Goal: Information Seeking & Learning: Learn about a topic

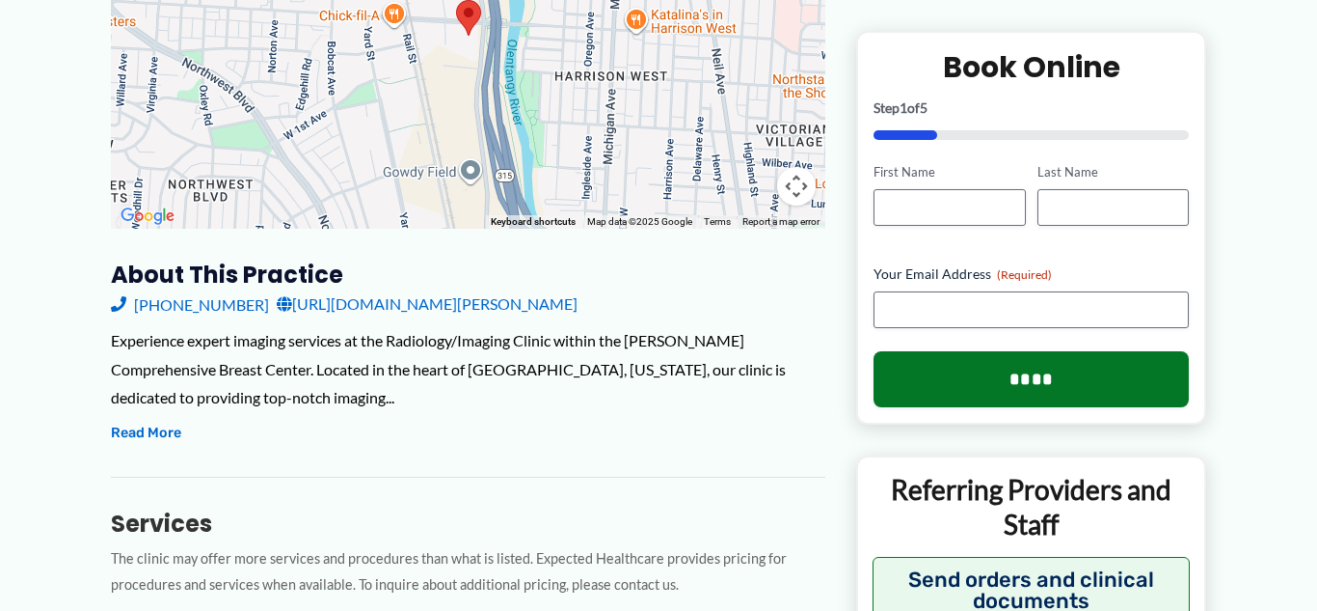
scroll to position [475, 0]
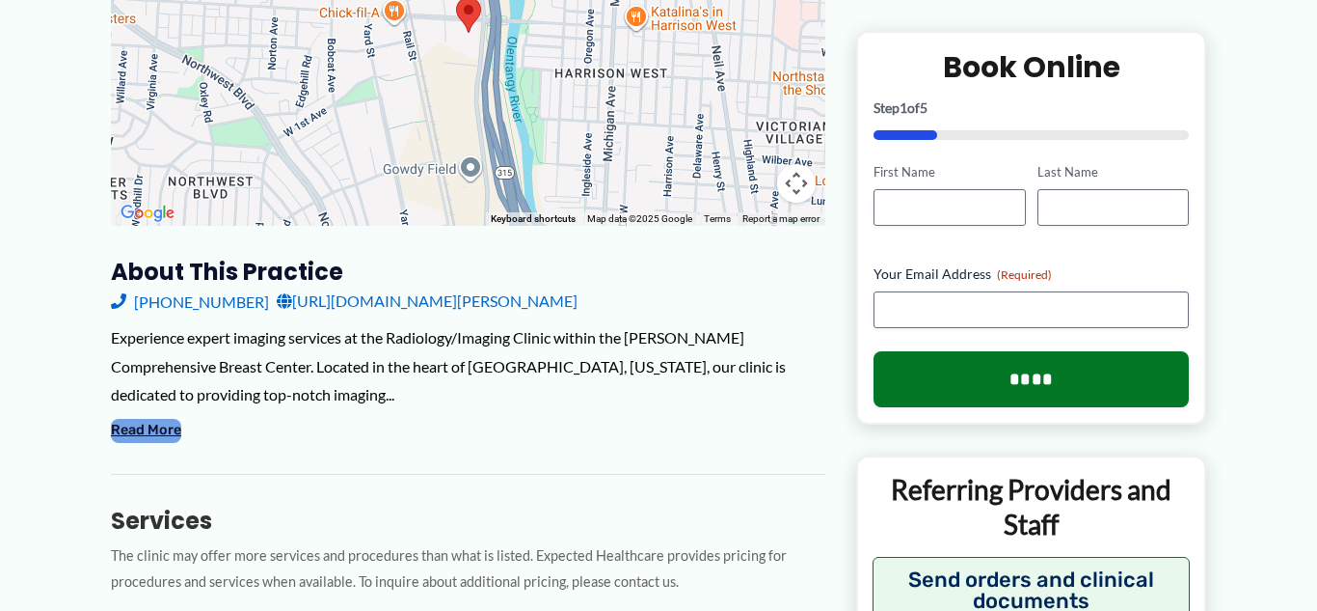
click at [158, 435] on button "Read More" at bounding box center [146, 430] width 70 height 23
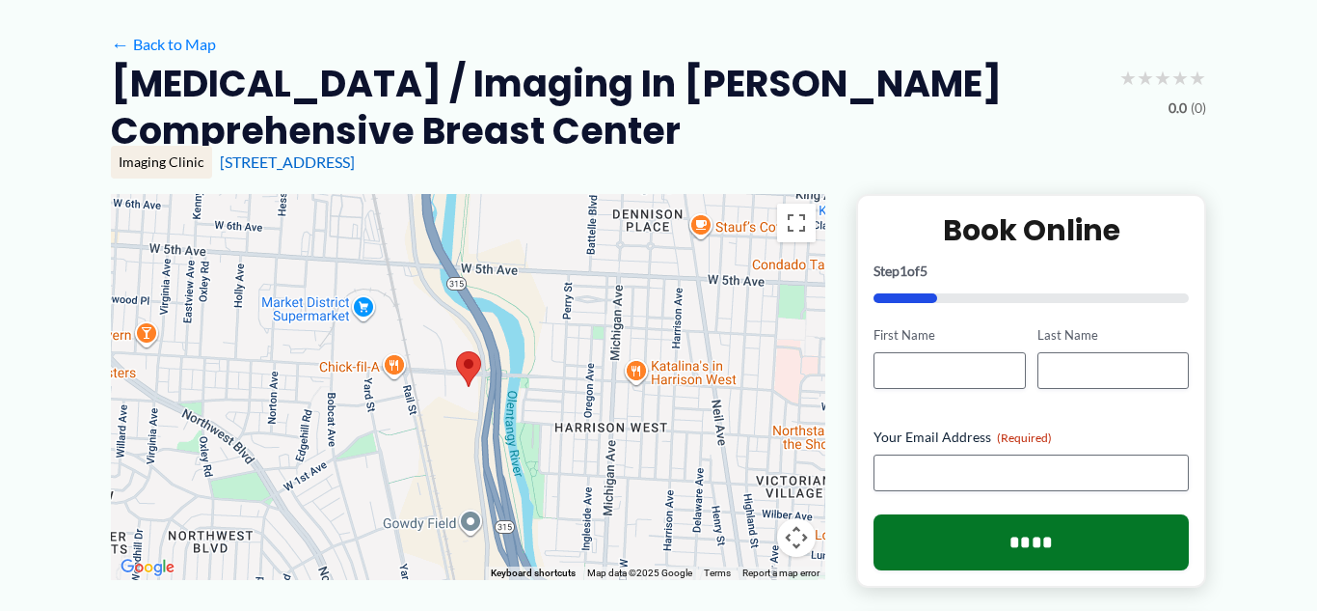
scroll to position [0, 0]
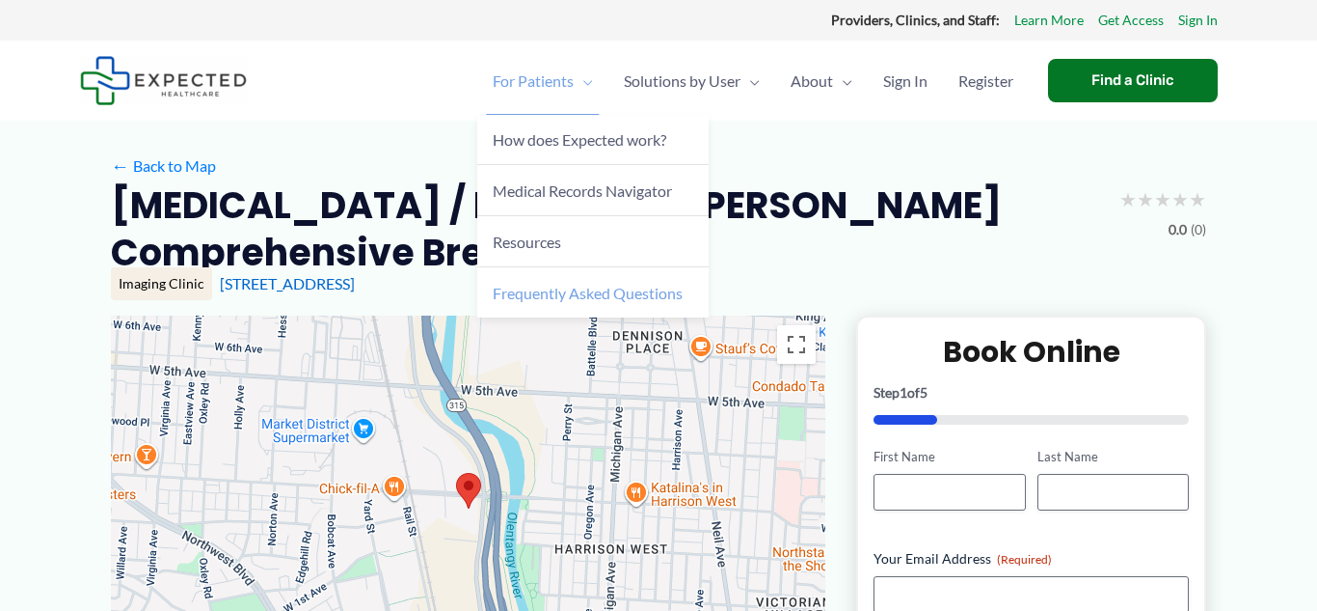
click at [584, 298] on span "Frequently Asked Questions" at bounding box center [588, 293] width 190 height 18
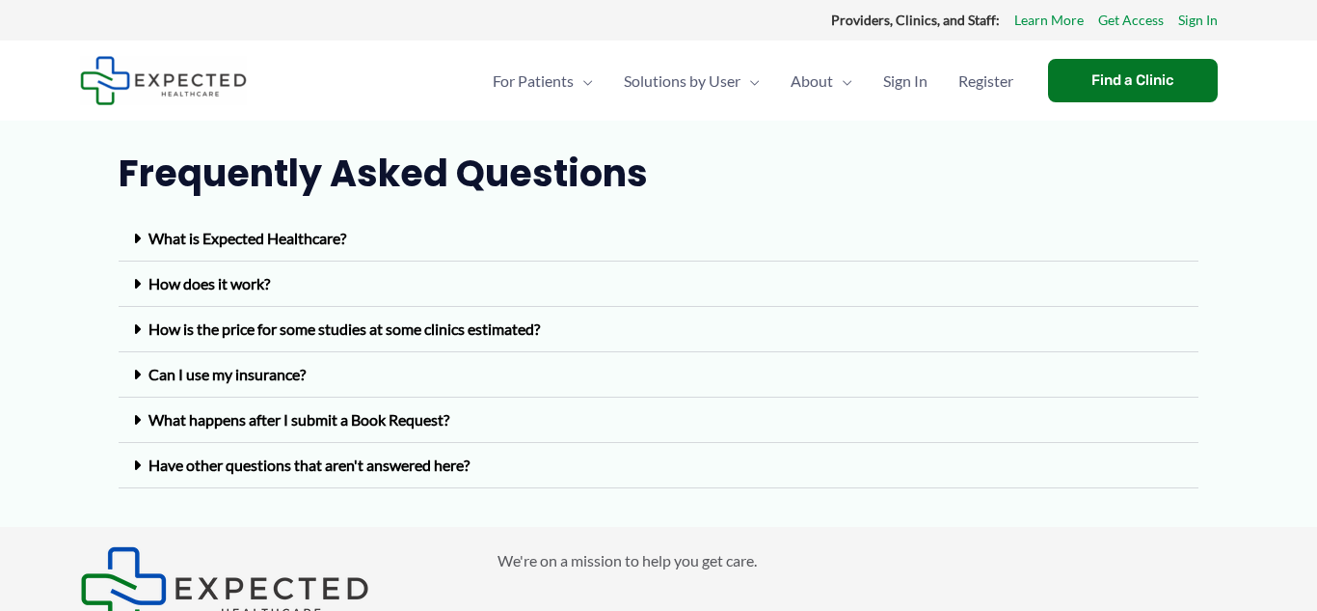
click at [297, 239] on link "What is Expected Healthcare?" at bounding box center [248, 238] width 198 height 18
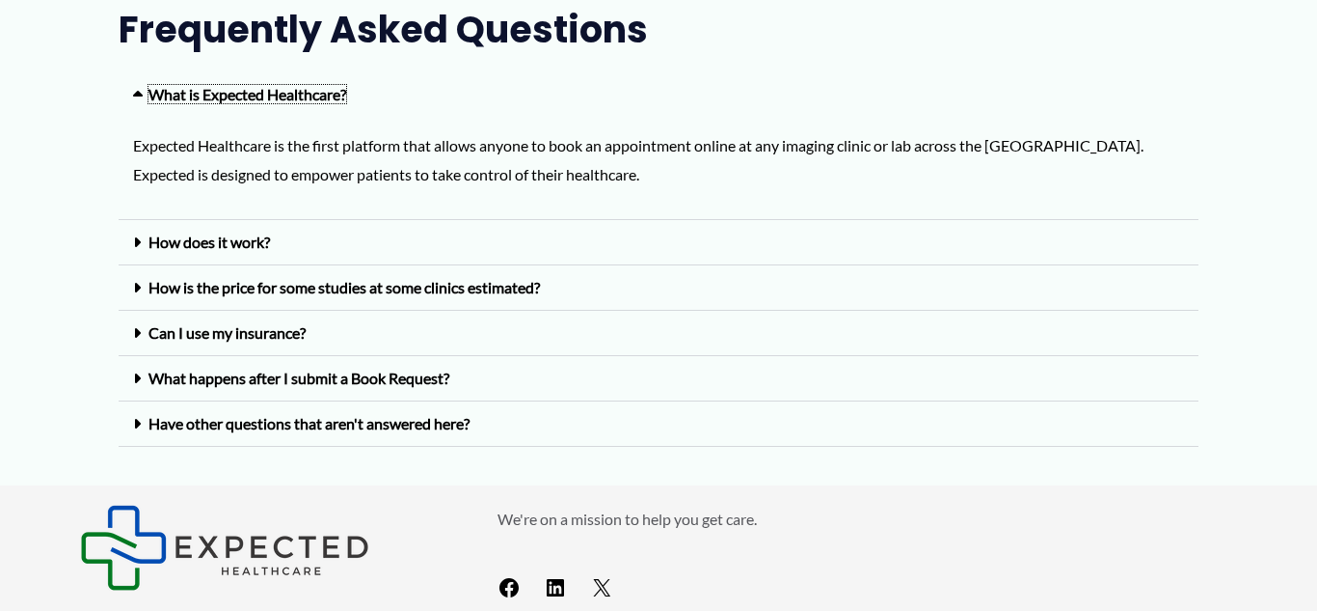
scroll to position [141, 0]
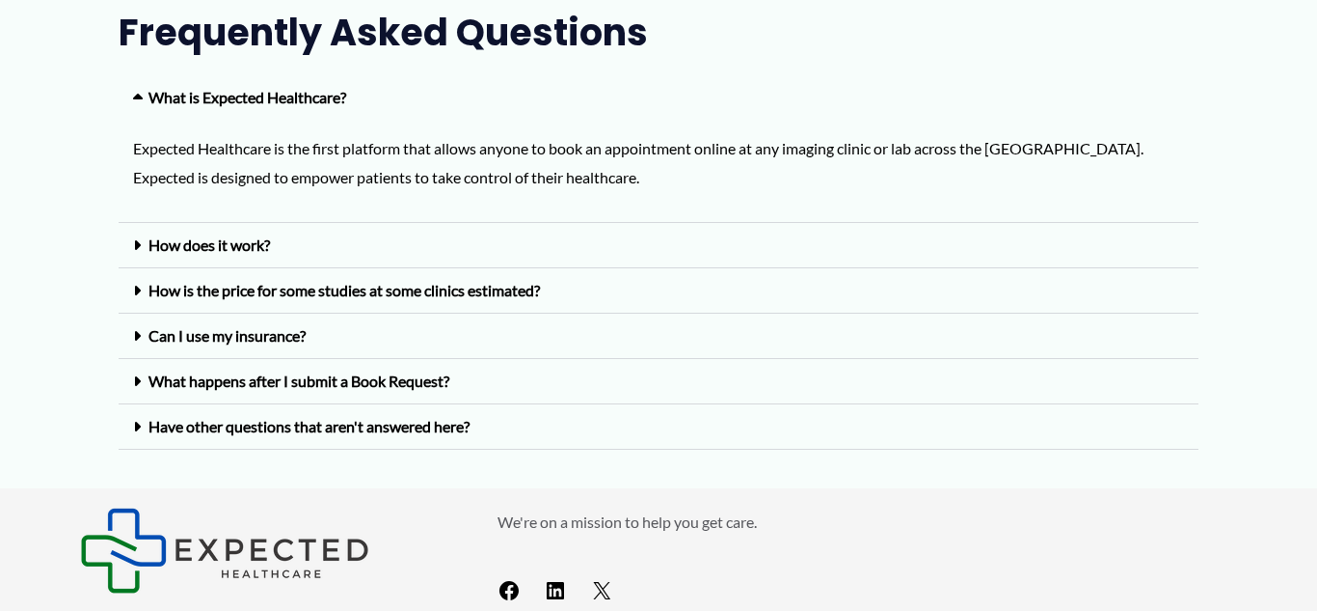
click at [231, 233] on div "How does it work?" at bounding box center [659, 245] width 1080 height 45
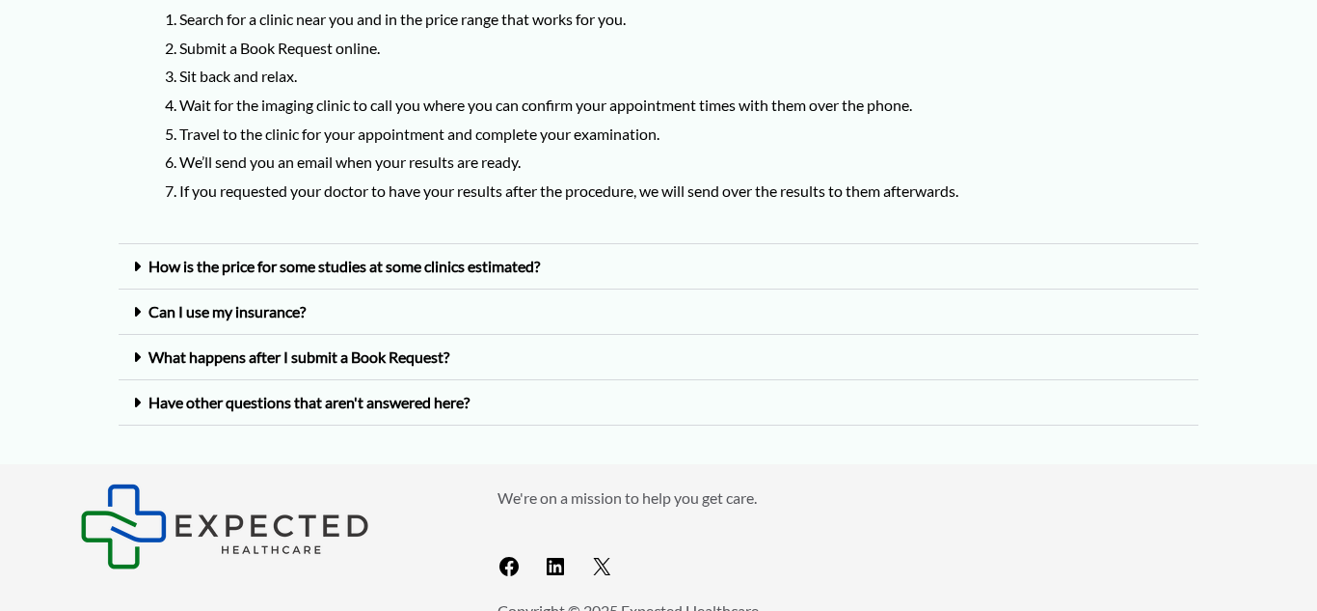
scroll to position [417, 0]
click at [257, 269] on link "How is the price for some studies at some clinics estimated?" at bounding box center [345, 267] width 392 height 18
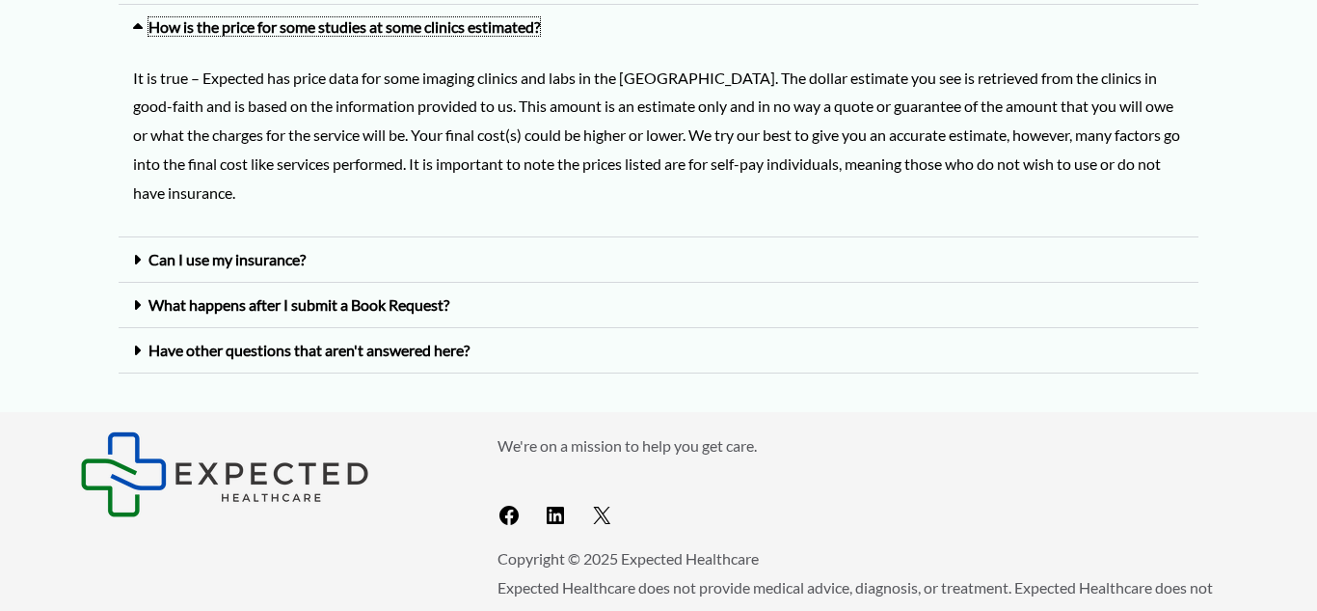
scroll to position [700, 0]
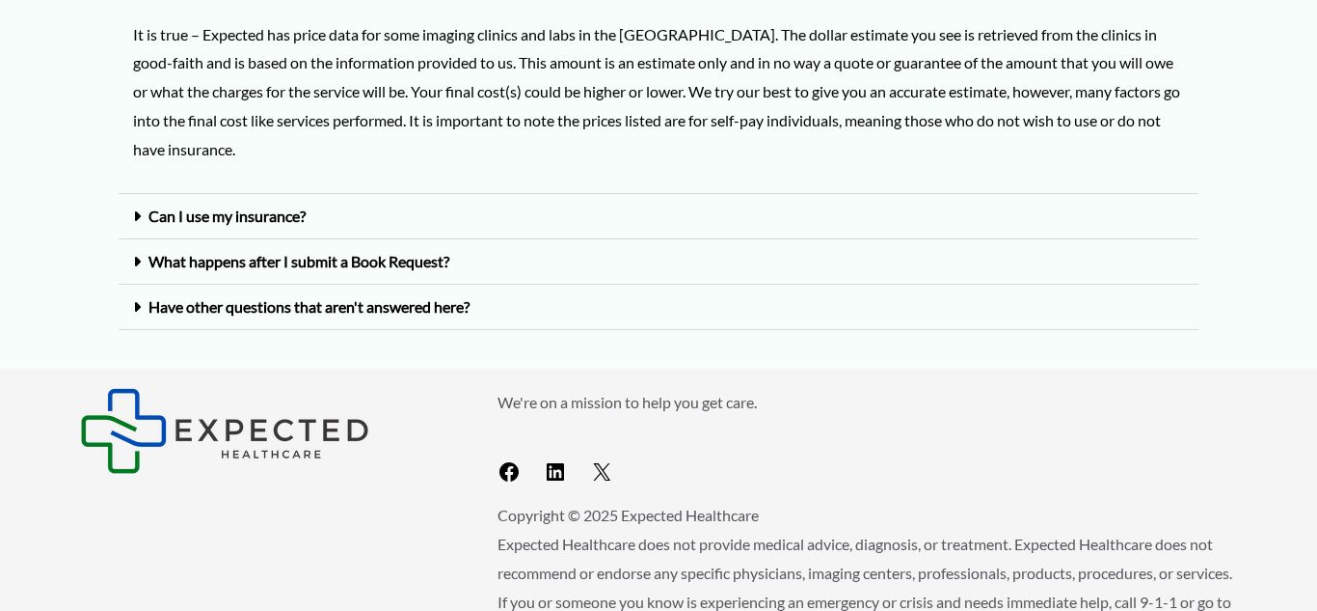
click at [274, 208] on link "Can I use my insurance?" at bounding box center [227, 215] width 157 height 18
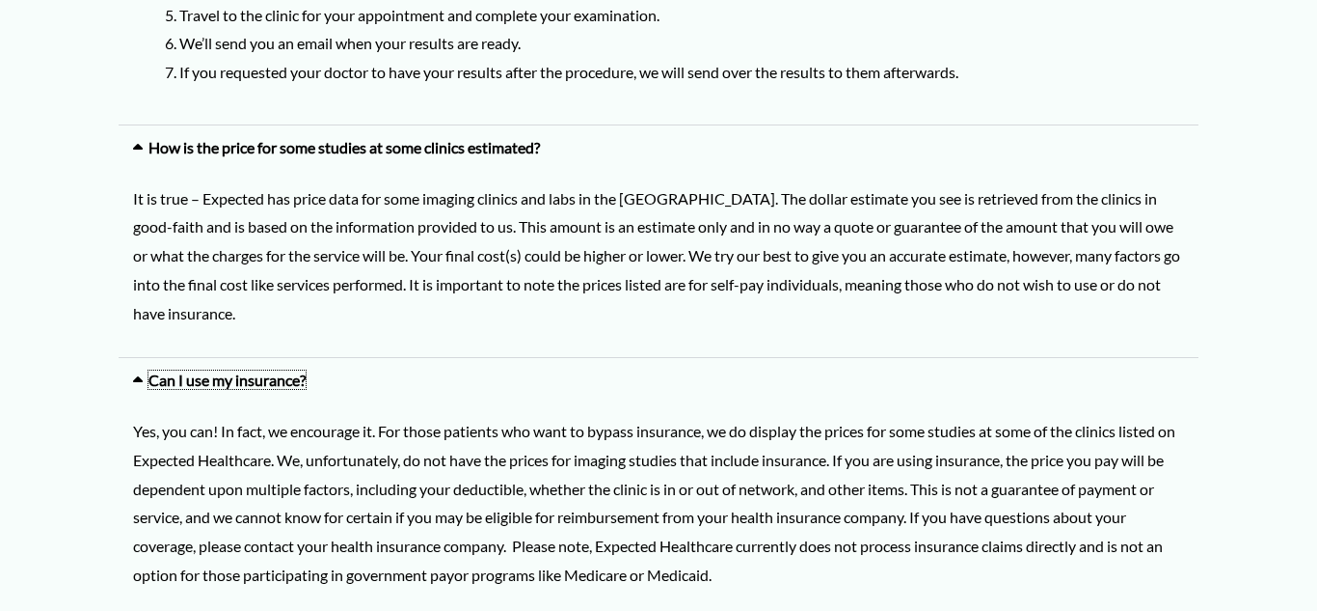
scroll to position [0, 0]
